Goal: Navigation & Orientation: Find specific page/section

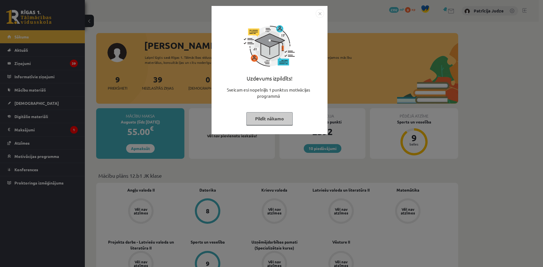
click at [319, 15] on img "Close" at bounding box center [320, 13] width 8 height 8
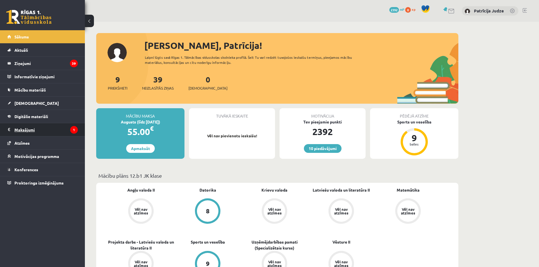
click at [34, 129] on legend "Maksājumi 1" at bounding box center [45, 129] width 63 height 13
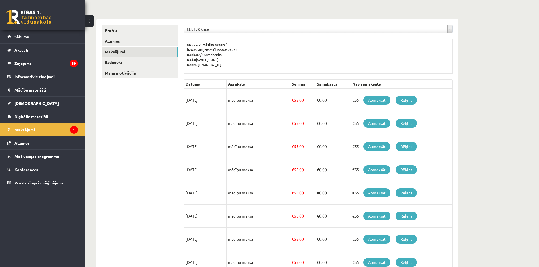
scroll to position [48, 0]
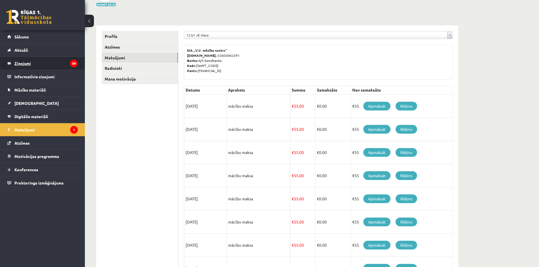
click at [26, 64] on legend "Ziņojumi 39" at bounding box center [45, 63] width 63 height 13
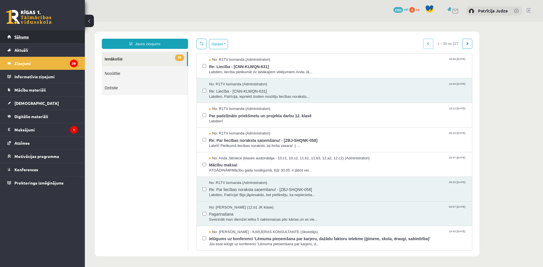
click at [24, 36] on span "Sākums" at bounding box center [21, 36] width 14 height 5
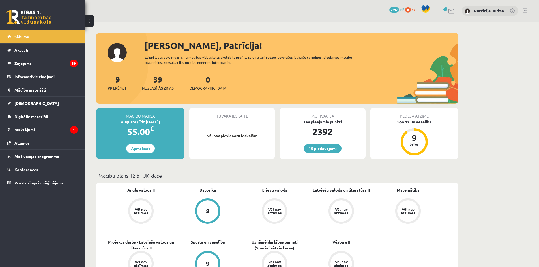
click at [38, 16] on link at bounding box center [28, 17] width 45 height 14
